Goal: Find specific page/section: Find specific page/section

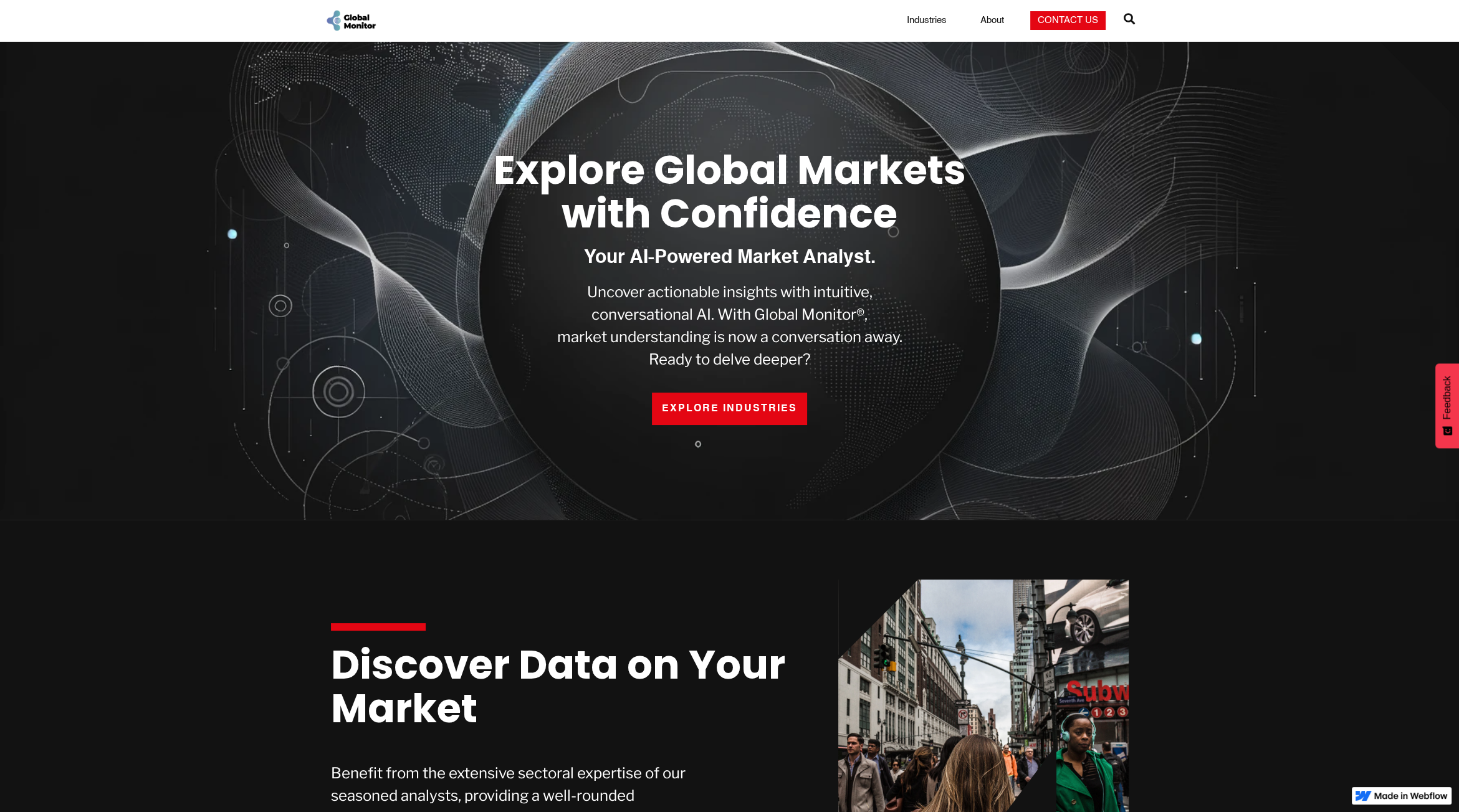
click at [930, 22] on link "Industries" at bounding box center [927, 20] width 55 height 12
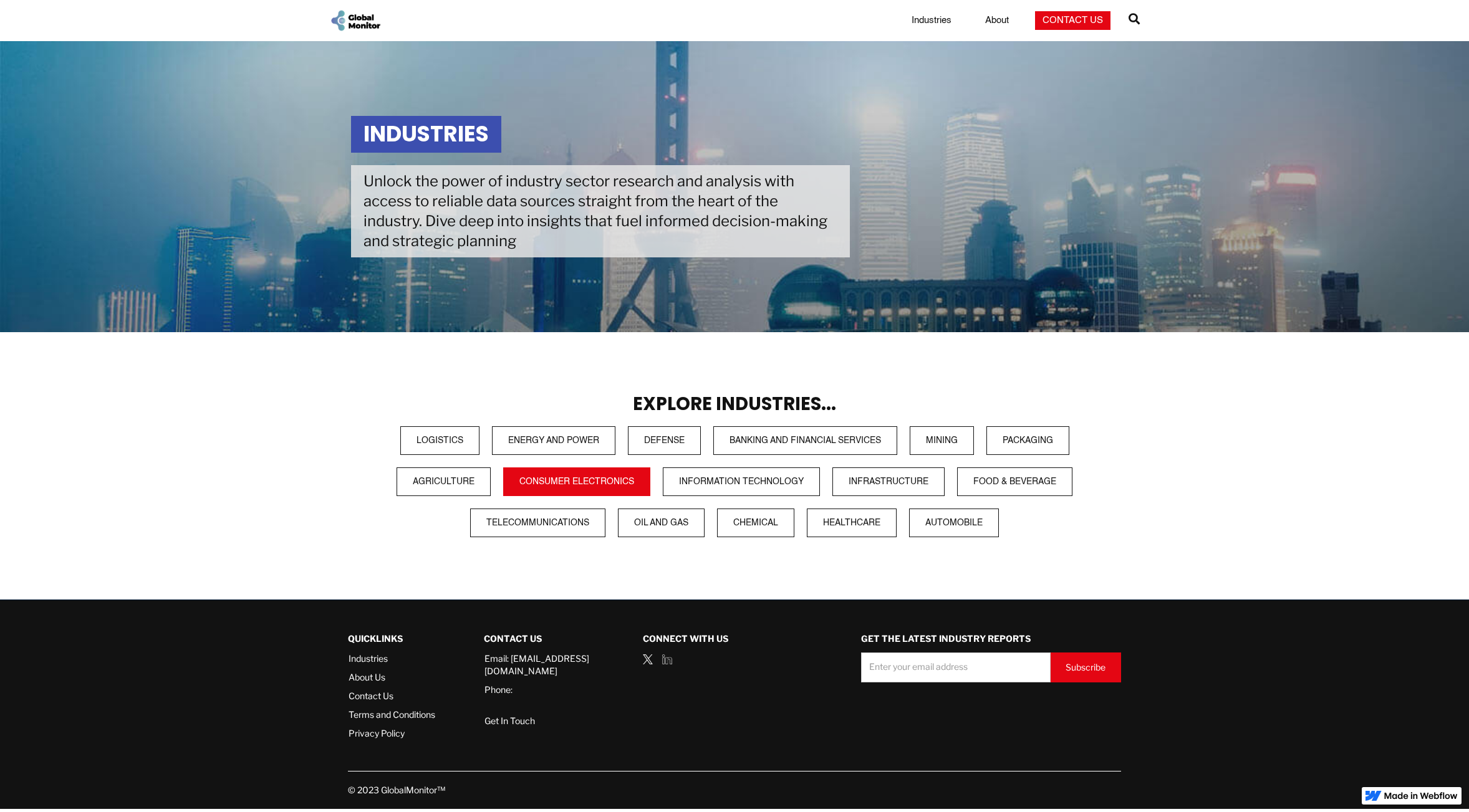
click at [559, 485] on link "Consumer Electronics" at bounding box center [576, 482] width 147 height 29
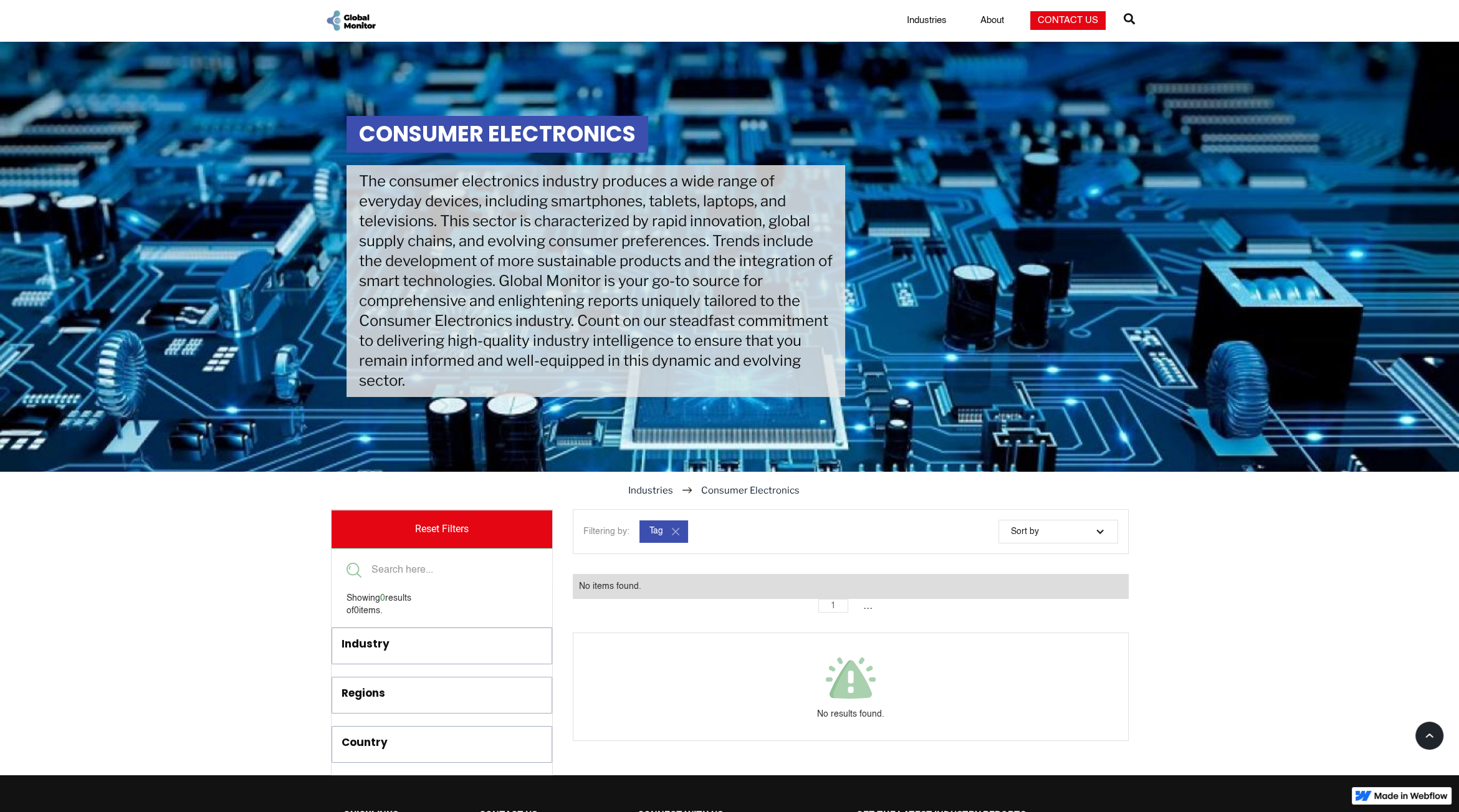
scroll to position [169, 0]
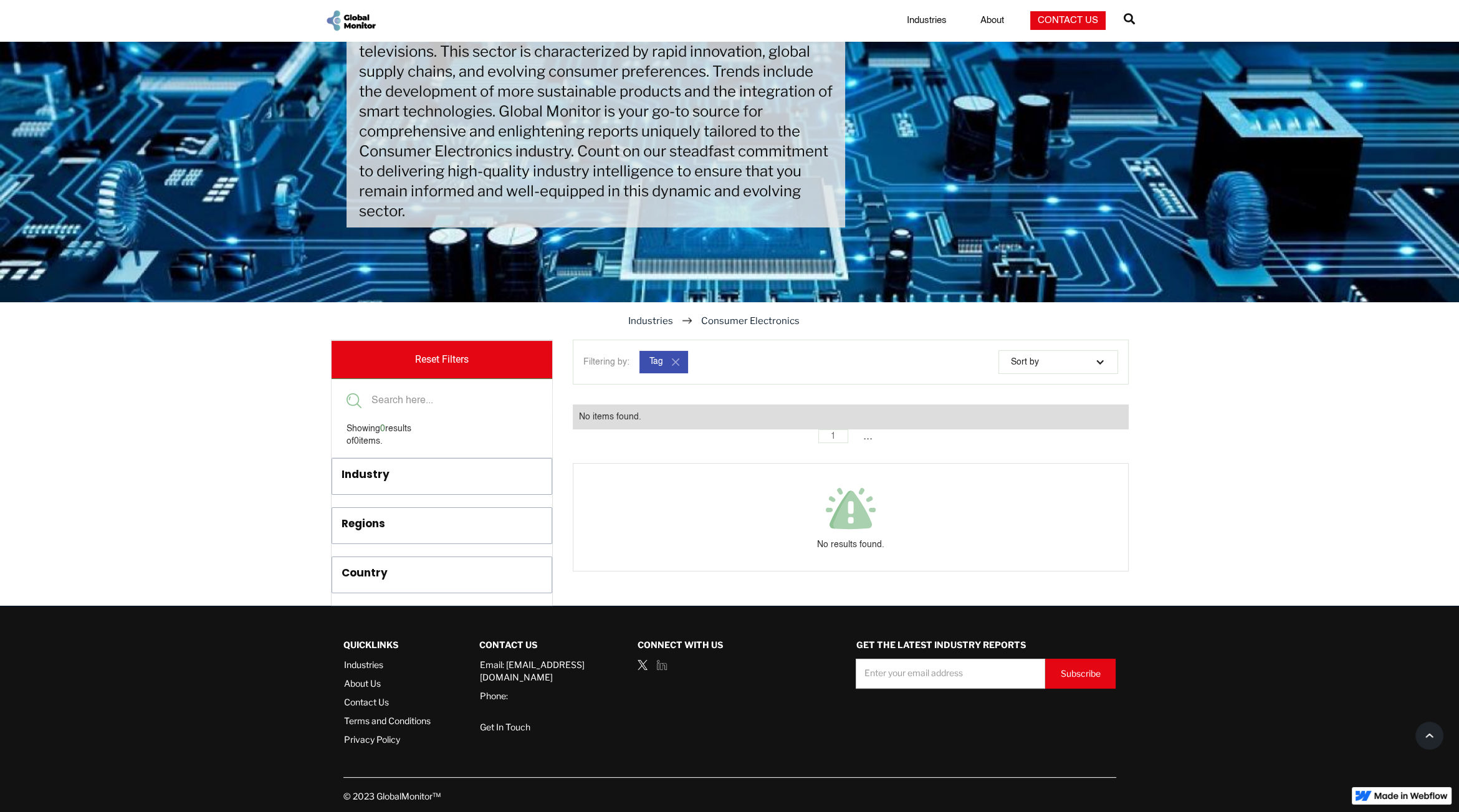
click at [453, 483] on div "Industry" at bounding box center [418, 477] width 154 height 21
